Goal: Navigation & Orientation: Find specific page/section

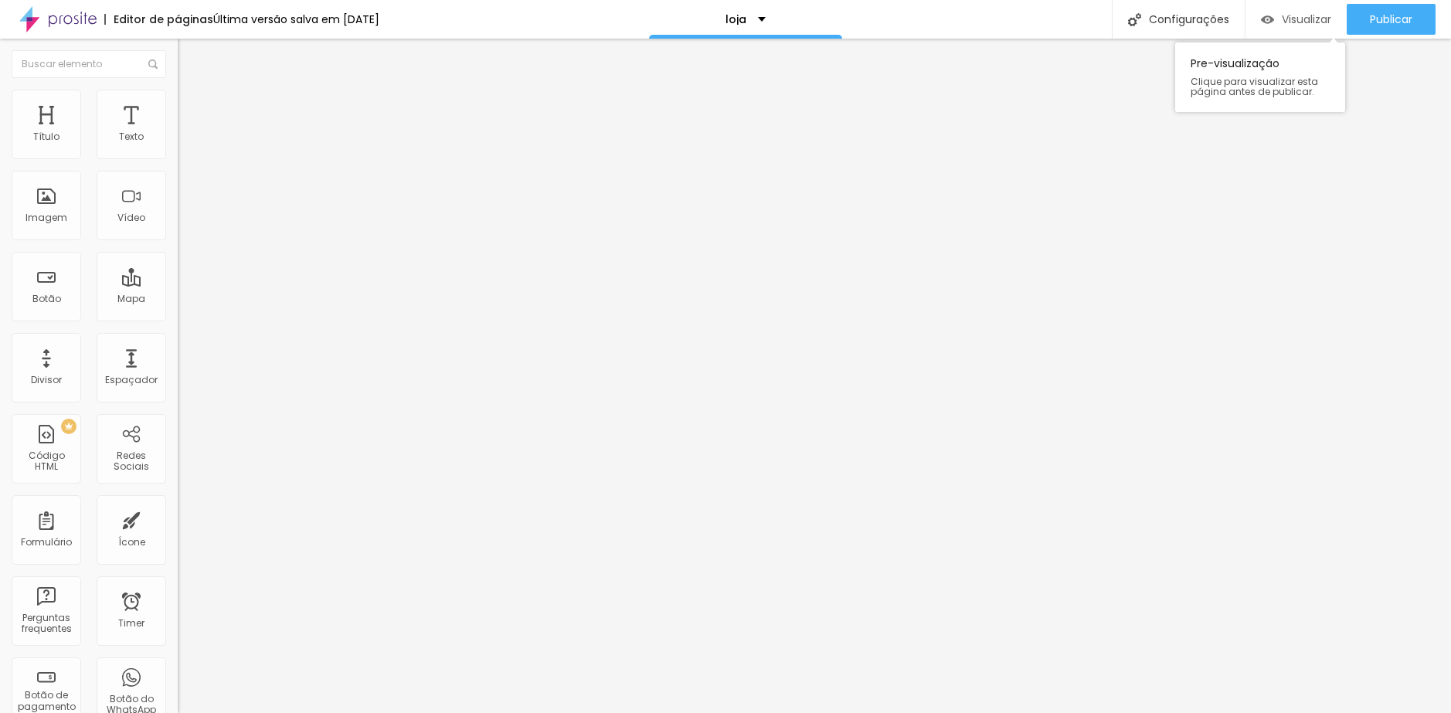
click at [1283, 13] on span "Visualizar" at bounding box center [1306, 19] width 49 height 12
click at [1282, 22] on span "Visualizar" at bounding box center [1306, 19] width 49 height 12
click at [1296, 27] on div "Visualizar" at bounding box center [1296, 19] width 70 height 31
click at [1297, 22] on span "Visualizar" at bounding box center [1306, 19] width 49 height 12
